Goal: Find specific page/section: Find specific page/section

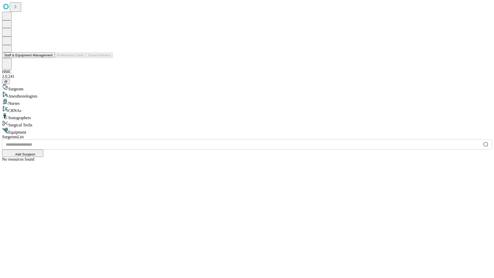
click at [49, 58] on button "Staff & Equipment Management" at bounding box center [28, 55] width 53 height 5
